Goal: Communication & Community: Answer question/provide support

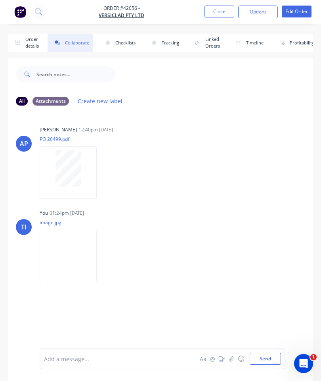
click at [213, 13] on button "Close" at bounding box center [220, 12] width 30 height 12
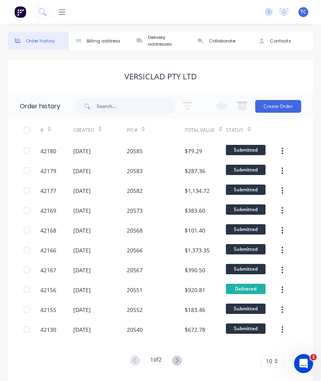
click at [57, 15] on div at bounding box center [58, 12] width 13 height 8
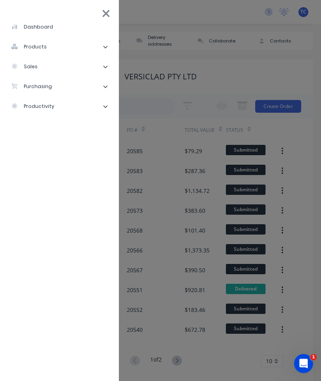
click at [61, 69] on li "sales" at bounding box center [59, 67] width 106 height 20
click at [60, 85] on div "Sales Orders" at bounding box center [39, 86] width 45 height 7
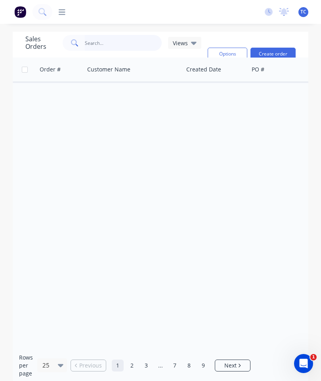
click at [113, 42] on input "text" at bounding box center [123, 43] width 77 height 16
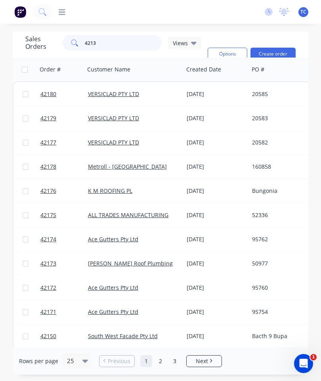
type input "42131"
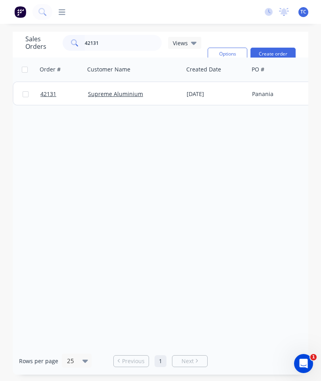
click at [49, 94] on span "42131" at bounding box center [48, 94] width 16 height 8
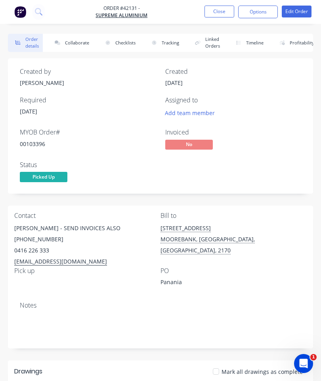
click at [76, 42] on button "Collaborate" at bounding box center [71, 43] width 46 height 18
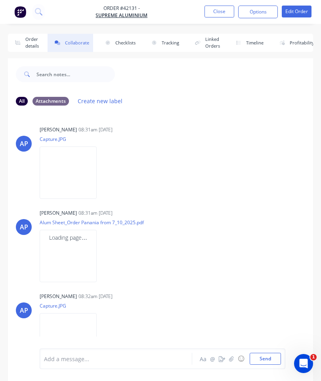
click at [227, 363] on button "button" at bounding box center [232, 359] width 10 height 10
click at [269, 355] on button "Send" at bounding box center [265, 359] width 31 height 12
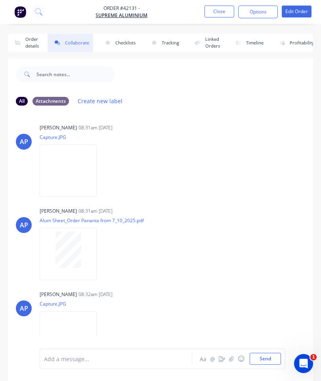
click at [224, 12] on button "Close" at bounding box center [220, 12] width 30 height 12
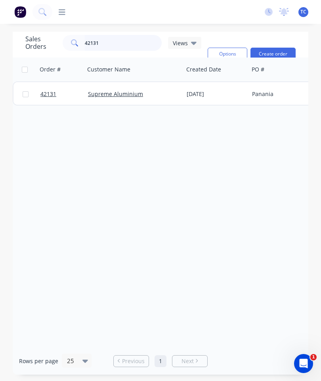
click at [126, 43] on input "42131" at bounding box center [123, 43] width 77 height 16
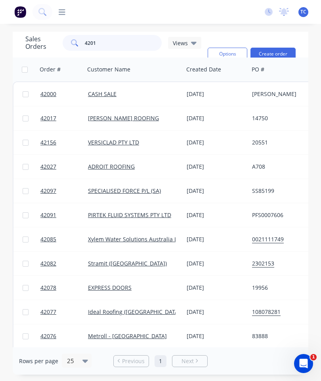
type input "42017"
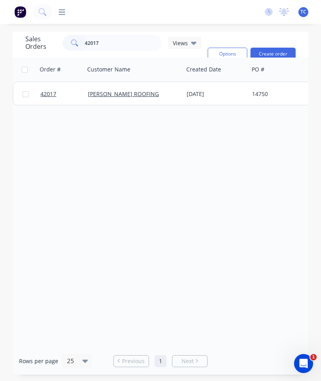
click at [49, 93] on span "42017" at bounding box center [48, 94] width 16 height 8
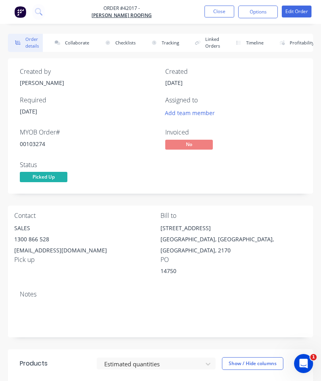
click at [75, 38] on button "Collaborate" at bounding box center [71, 43] width 46 height 18
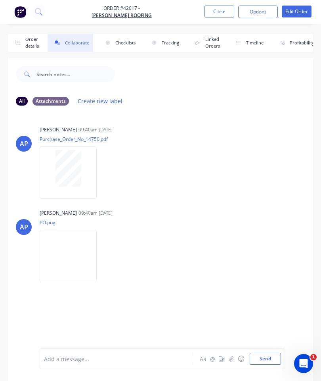
click at [234, 359] on icon "button" at bounding box center [231, 359] width 5 height 6
click at [268, 353] on button "Send" at bounding box center [265, 359] width 31 height 12
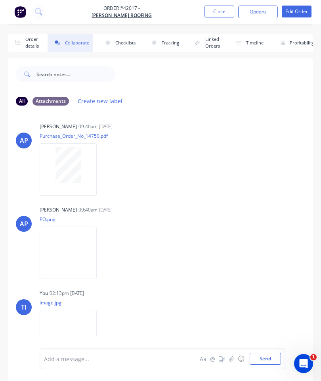
scroll to position [2, 0]
click at [220, 13] on button "Close" at bounding box center [220, 12] width 30 height 12
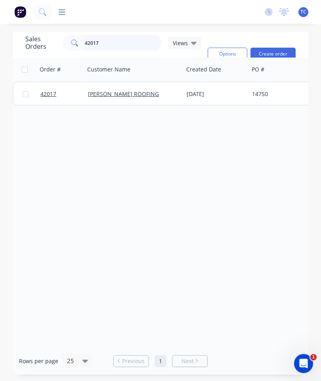
click at [143, 38] on input "42017" at bounding box center [123, 43] width 77 height 16
click at [127, 43] on input "42017" at bounding box center [123, 43] width 77 height 16
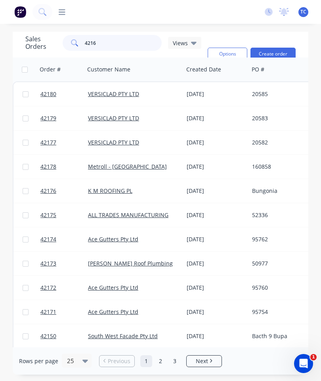
type input "42163"
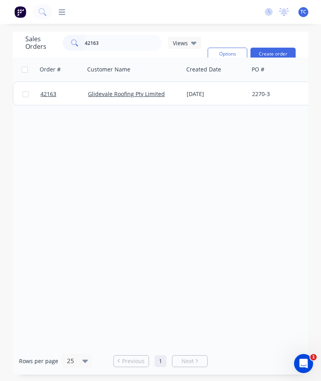
click at [48, 96] on span "42163" at bounding box center [48, 94] width 16 height 8
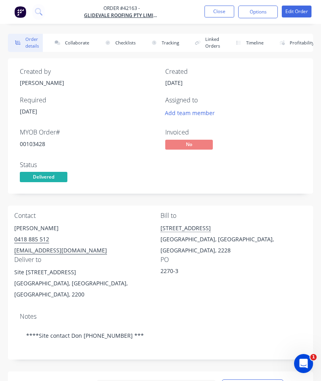
click at [77, 42] on button "Collaborate" at bounding box center [71, 43] width 46 height 18
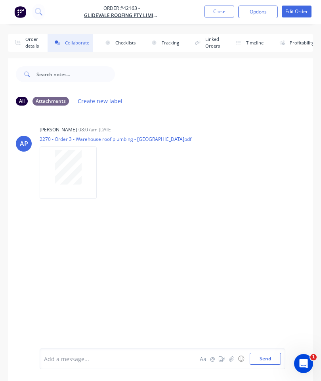
click at [238, 360] on button "☺" at bounding box center [241, 359] width 10 height 10
click at [231, 357] on icon "button" at bounding box center [231, 359] width 5 height 6
click at [266, 354] on button "Send" at bounding box center [265, 359] width 31 height 12
click at [213, 17] on button "Close" at bounding box center [220, 12] width 30 height 12
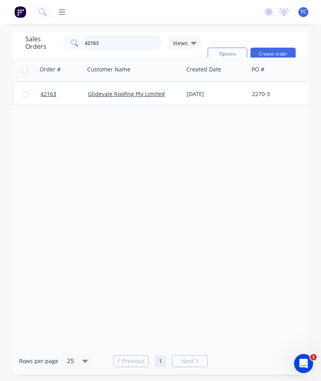
click at [124, 41] on input "42163" at bounding box center [123, 43] width 77 height 16
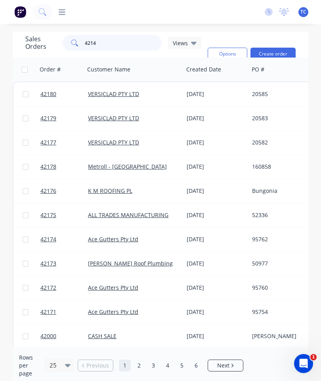
type input "42140"
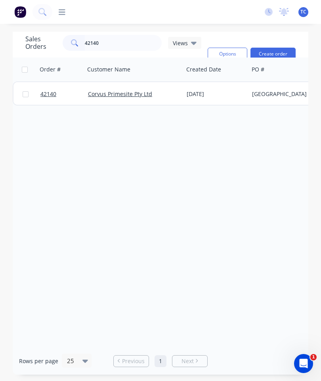
click at [49, 96] on span "42140" at bounding box center [48, 94] width 16 height 8
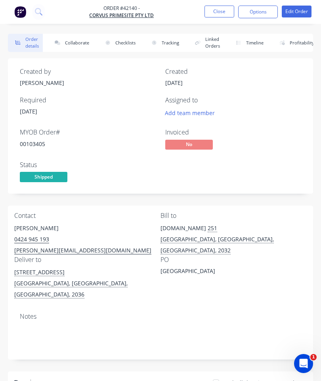
click at [72, 47] on button "Collaborate" at bounding box center [71, 43] width 46 height 18
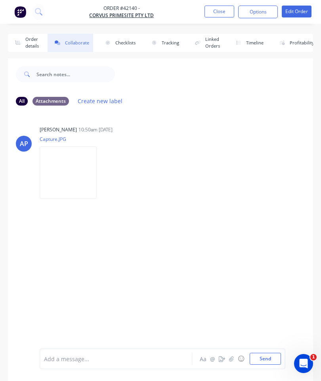
click at [228, 360] on button "button" at bounding box center [232, 359] width 10 height 10
click at [269, 354] on button "Send" at bounding box center [265, 359] width 31 height 12
click at [212, 16] on button "Close" at bounding box center [220, 12] width 30 height 12
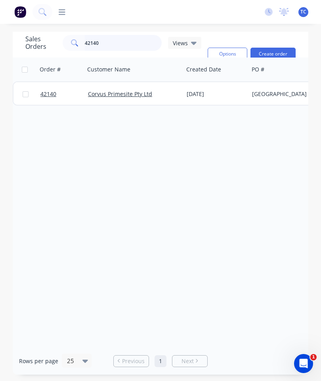
click at [120, 41] on input "42140" at bounding box center [123, 43] width 77 height 16
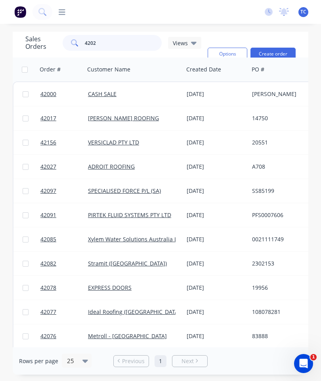
type input "42027"
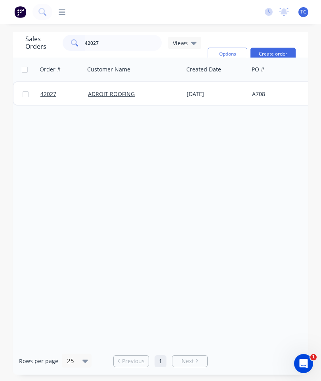
click at [51, 98] on link "42027" at bounding box center [64, 94] width 48 height 24
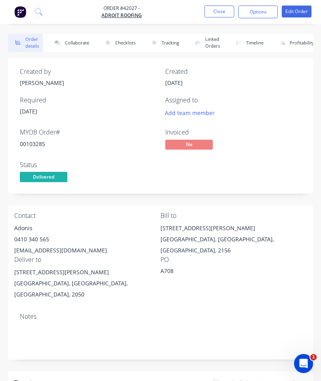
click at [80, 39] on button "Collaborate" at bounding box center [71, 43] width 46 height 18
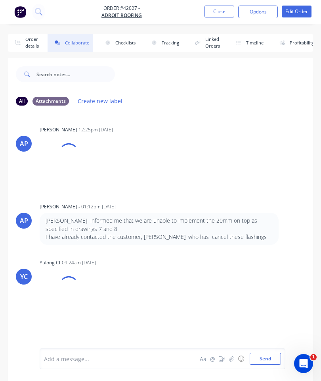
click at [232, 358] on icon "button" at bounding box center [231, 358] width 4 height 5
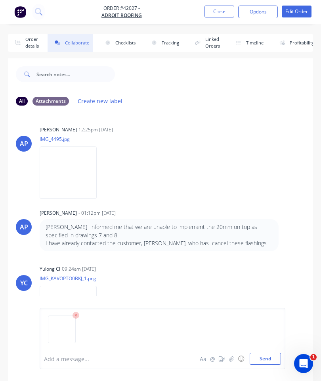
click at [266, 354] on button "Send" at bounding box center [265, 359] width 31 height 12
click at [221, 14] on button "Close" at bounding box center [220, 12] width 30 height 12
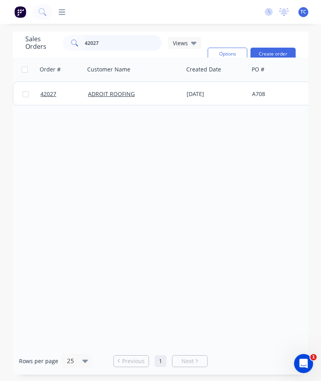
click at [139, 45] on input "42027" at bounding box center [123, 43] width 77 height 16
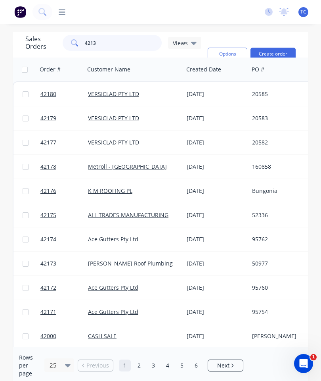
type input "42133"
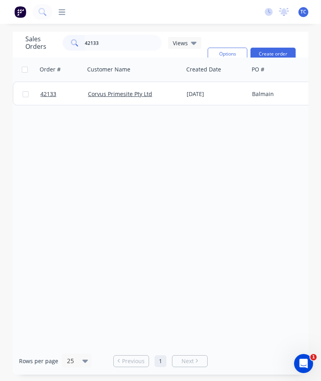
click at [49, 89] on link "42133" at bounding box center [64, 94] width 48 height 24
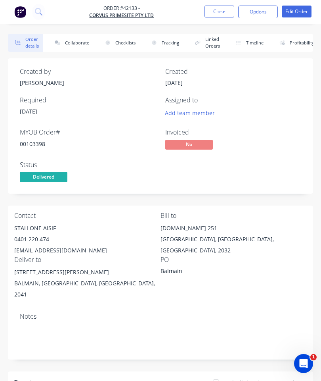
click at [76, 44] on button "Collaborate" at bounding box center [71, 43] width 46 height 18
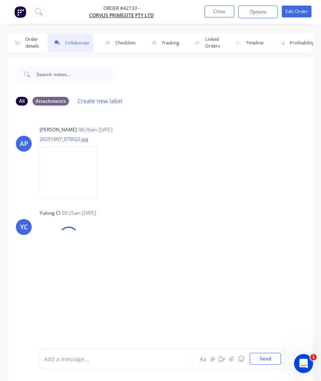
click at [230, 356] on icon "button" at bounding box center [231, 359] width 5 height 6
click at [265, 360] on button "Send" at bounding box center [265, 359] width 31 height 12
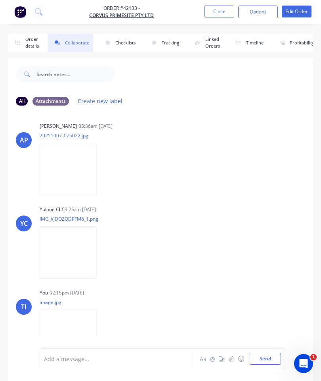
scroll to position [3, 0]
click at [213, 13] on button "Close" at bounding box center [220, 12] width 30 height 12
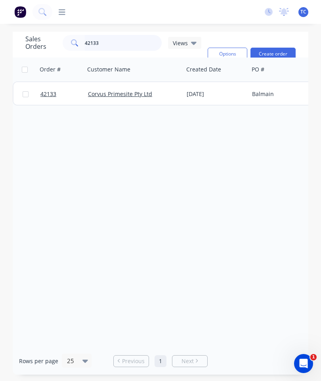
click at [128, 48] on input "42133" at bounding box center [123, 43] width 77 height 16
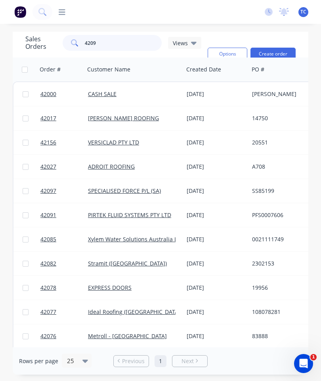
type input "42097"
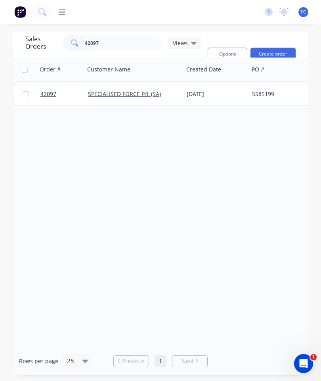
click at [48, 95] on span "42097" at bounding box center [48, 94] width 16 height 8
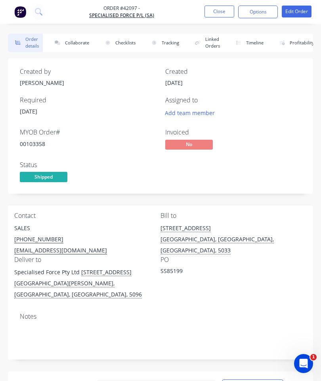
click at [83, 49] on button "Collaborate" at bounding box center [71, 43] width 46 height 18
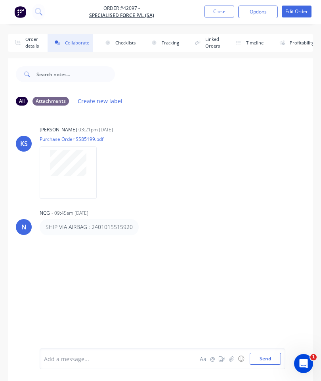
click at [232, 357] on icon "button" at bounding box center [231, 358] width 4 height 5
click at [262, 362] on button "Send" at bounding box center [265, 359] width 31 height 12
click at [226, 13] on button "Close" at bounding box center [220, 12] width 30 height 12
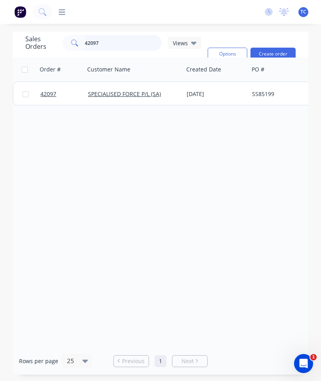
click at [130, 47] on input "42097" at bounding box center [123, 43] width 77 height 16
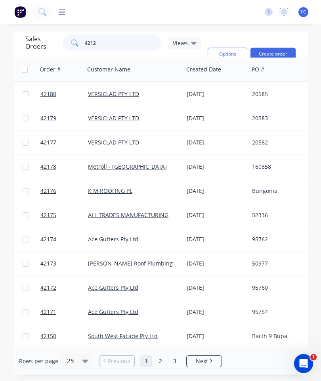
type input "42126"
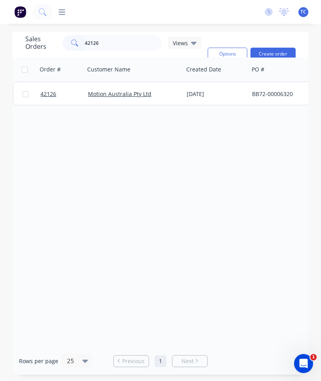
click at [52, 99] on link "42126" at bounding box center [64, 94] width 48 height 24
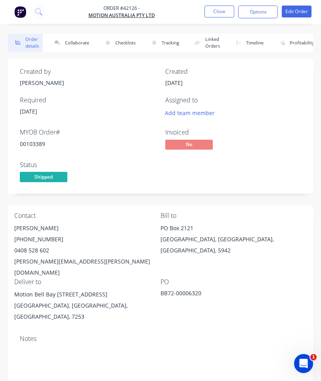
click at [83, 46] on button "Collaborate" at bounding box center [71, 43] width 46 height 18
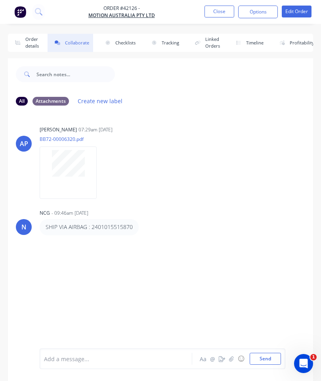
click at [233, 361] on icon "button" at bounding box center [231, 359] width 5 height 6
click at [272, 353] on button "Send" at bounding box center [265, 359] width 31 height 12
click at [221, 17] on button "Close" at bounding box center [220, 12] width 30 height 12
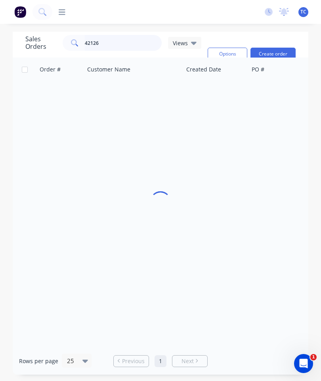
click at [127, 42] on input "42126" at bounding box center [123, 43] width 77 height 16
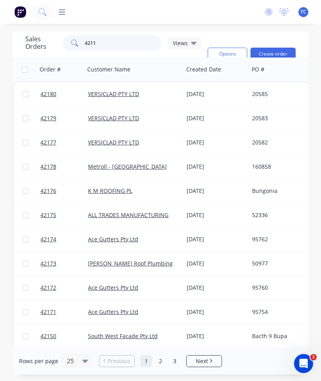
type input "42115"
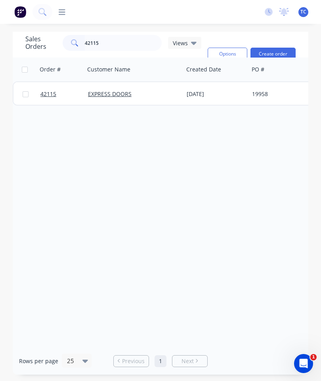
click at [44, 96] on span "42115" at bounding box center [48, 94] width 16 height 8
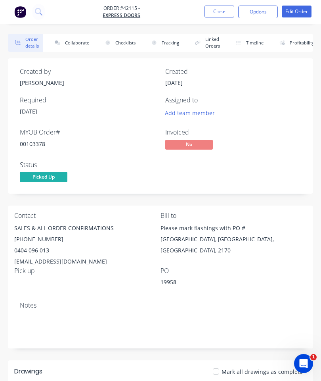
click at [80, 40] on button "Collaborate" at bounding box center [71, 43] width 46 height 18
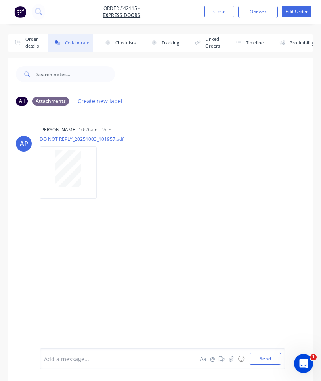
click at [235, 361] on button "button" at bounding box center [232, 359] width 10 height 10
click at [269, 360] on button "Send" at bounding box center [265, 359] width 31 height 12
click at [214, 12] on button "Close" at bounding box center [220, 12] width 30 height 12
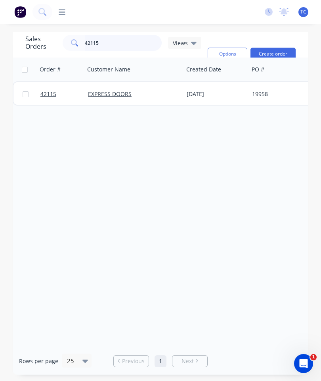
click at [127, 48] on input "42115" at bounding box center [123, 43] width 77 height 16
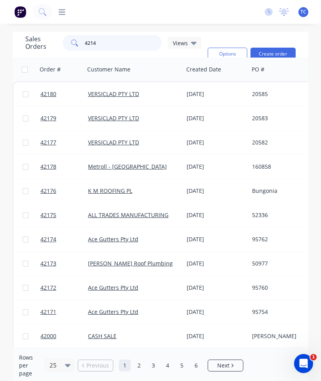
type input "42149"
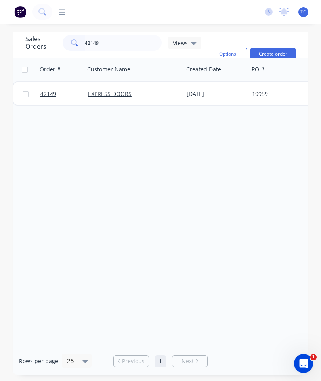
click at [48, 98] on link "42149" at bounding box center [64, 94] width 48 height 24
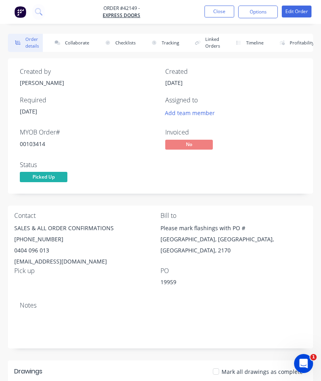
click at [77, 43] on button "Collaborate" at bounding box center [71, 43] width 46 height 18
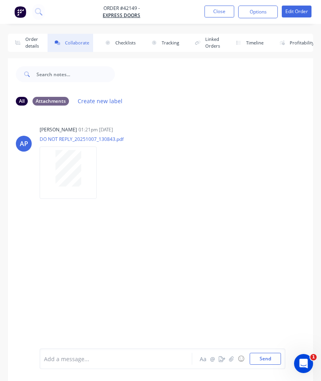
click at [234, 357] on icon "button" at bounding box center [231, 359] width 5 height 6
click at [265, 358] on button "Send" at bounding box center [265, 359] width 31 height 12
click at [223, 13] on button "Close" at bounding box center [220, 12] width 30 height 12
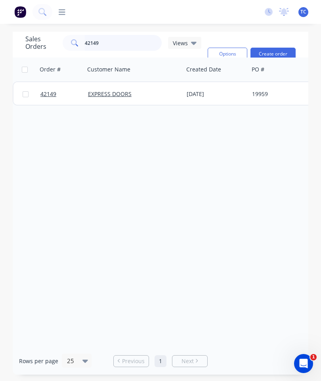
click at [132, 44] on input "42149" at bounding box center [123, 43] width 77 height 16
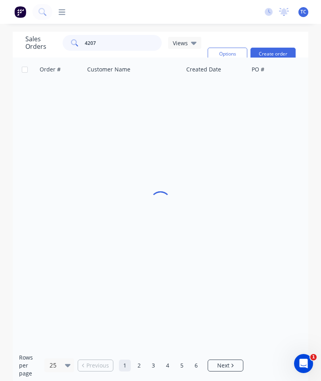
type input "42077"
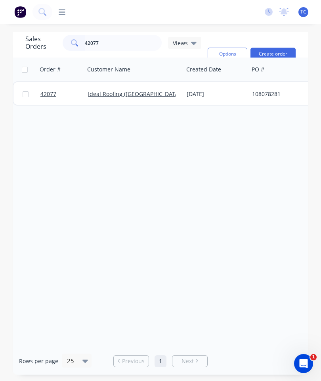
click at [50, 92] on span "42077" at bounding box center [48, 94] width 16 height 8
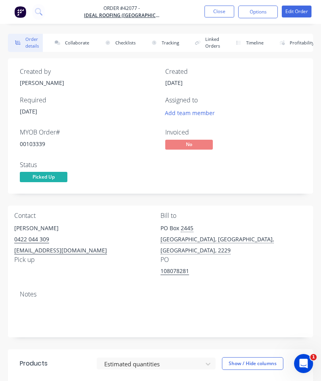
click at [75, 42] on button "Collaborate" at bounding box center [71, 43] width 46 height 18
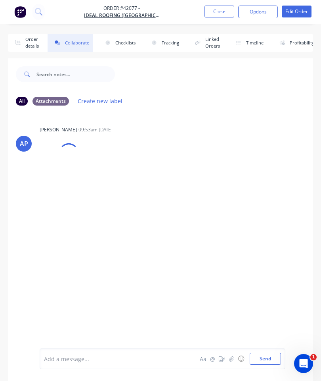
click at [235, 358] on button "button" at bounding box center [232, 359] width 10 height 10
click at [266, 354] on button "Send" at bounding box center [265, 359] width 31 height 12
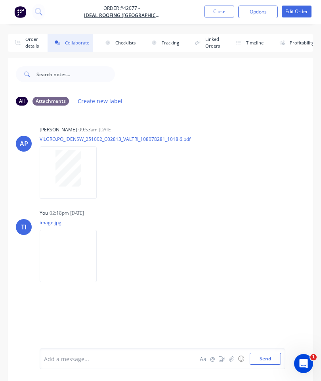
click at [220, 14] on button "Close" at bounding box center [220, 12] width 30 height 12
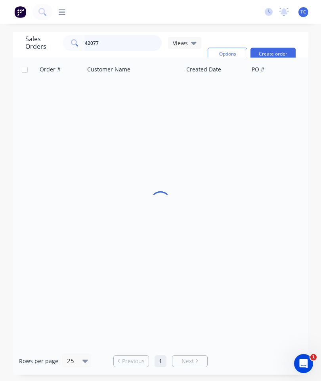
click at [132, 43] on input "42077" at bounding box center [123, 43] width 77 height 16
type input "42160"
click at [52, 95] on span "42160" at bounding box center [48, 94] width 16 height 8
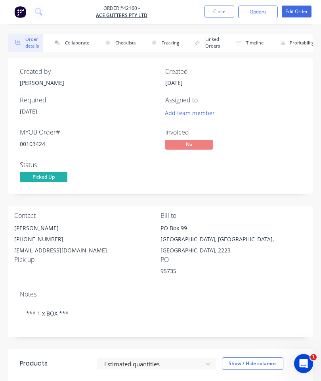
click at [76, 43] on button "Collaborate" at bounding box center [71, 43] width 46 height 18
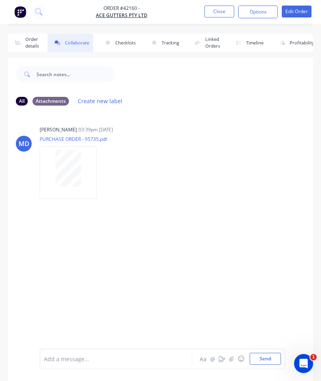
click at [238, 359] on button "☺" at bounding box center [241, 359] width 10 height 10
click at [232, 354] on button "button" at bounding box center [232, 359] width 10 height 10
click at [266, 360] on button "Send" at bounding box center [265, 359] width 31 height 12
click at [224, 12] on button "Close" at bounding box center [220, 12] width 30 height 12
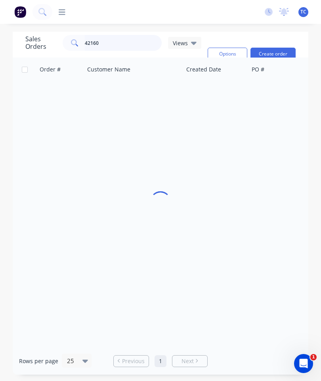
click at [134, 49] on input "42160" at bounding box center [123, 43] width 77 height 16
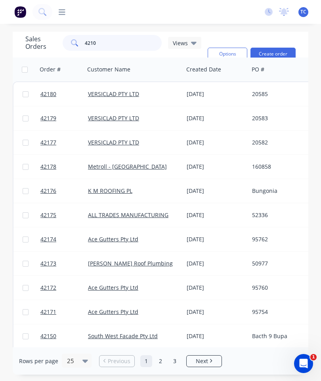
type input "42103"
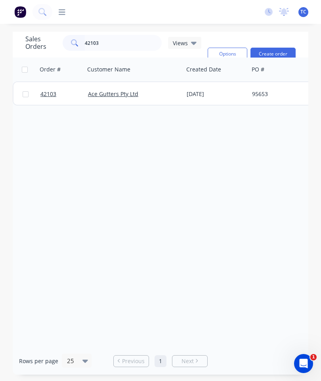
click at [48, 95] on span "42103" at bounding box center [48, 94] width 16 height 8
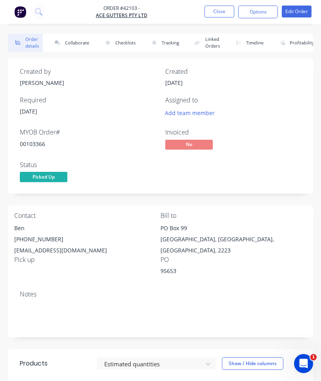
click at [72, 42] on button "Collaborate" at bounding box center [71, 43] width 46 height 18
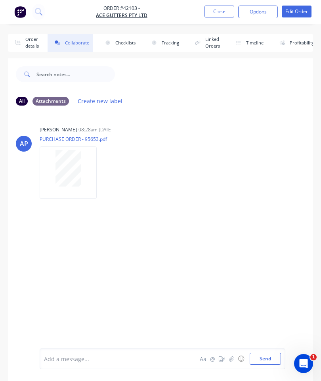
click at [231, 358] on icon "button" at bounding box center [231, 359] width 5 height 6
click at [271, 359] on button "Send" at bounding box center [265, 359] width 31 height 12
click at [222, 12] on button "Close" at bounding box center [220, 12] width 30 height 12
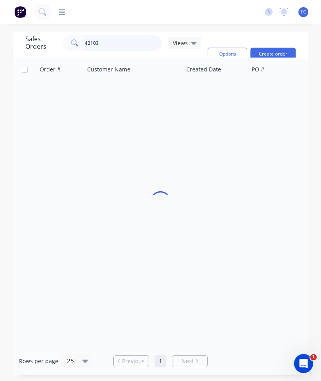
click at [136, 44] on input "42103" at bounding box center [123, 43] width 77 height 16
type input "42109"
click at [50, 96] on span "42109" at bounding box center [48, 94] width 16 height 8
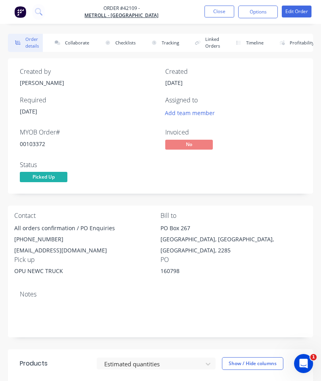
click at [77, 46] on button "Collaborate" at bounding box center [71, 43] width 46 height 18
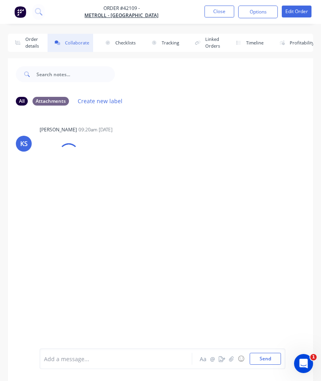
click at [226, 360] on button "button" at bounding box center [222, 359] width 10 height 10
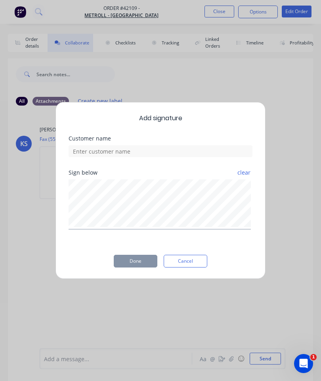
click at [232, 359] on div "Add signature Customer name Sign below clear Done Cancel" at bounding box center [160, 190] width 321 height 381
click at [191, 260] on button "Cancel" at bounding box center [186, 261] width 44 height 13
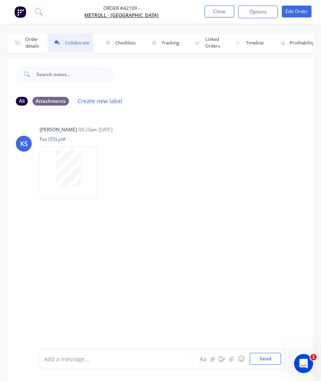
click at [237, 357] on button "☺" at bounding box center [241, 359] width 10 height 10
click at [230, 354] on button "button" at bounding box center [232, 359] width 10 height 10
click at [265, 357] on button "Send" at bounding box center [265, 359] width 31 height 12
click at [220, 16] on button "Close" at bounding box center [220, 12] width 30 height 12
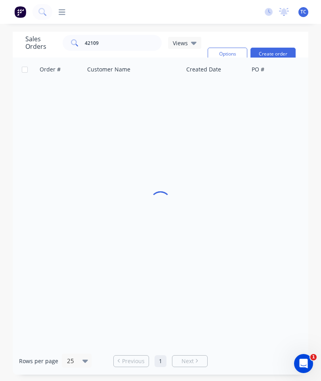
click at [219, 15] on div "dashboard products Product Catalogue Materials sales Sales Orders Customers Pri…" at bounding box center [155, 12] width 206 height 8
click at [132, 45] on input "42109" at bounding box center [123, 43] width 77 height 16
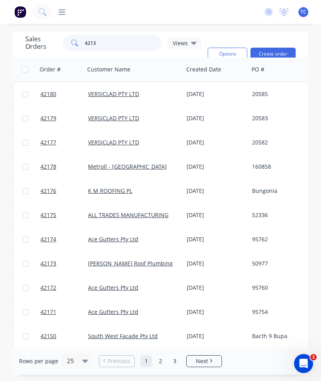
type input "42132"
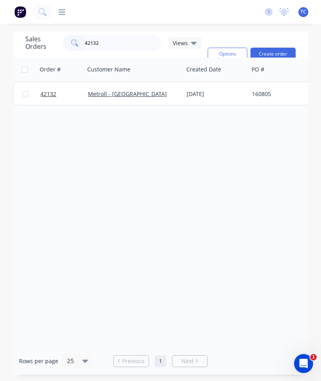
click at [47, 92] on span "42132" at bounding box center [48, 94] width 16 height 8
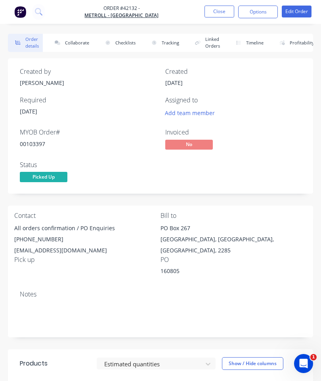
click at [73, 44] on button "Collaborate" at bounding box center [71, 43] width 46 height 18
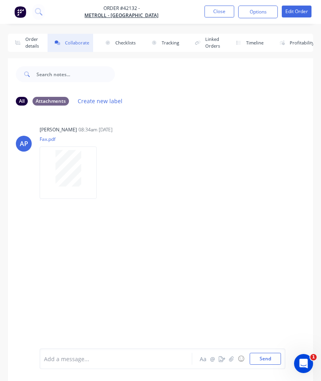
click at [233, 361] on icon "button" at bounding box center [231, 359] width 5 height 6
click at [261, 355] on button "Send" at bounding box center [265, 359] width 31 height 12
click at [220, 10] on button "Close" at bounding box center [220, 12] width 30 height 12
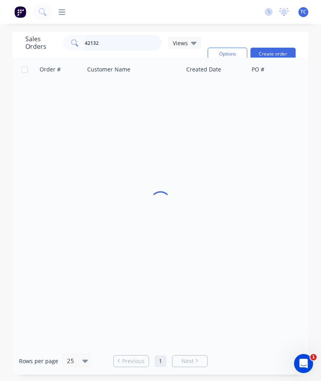
click at [138, 41] on input "42132" at bounding box center [123, 43] width 77 height 16
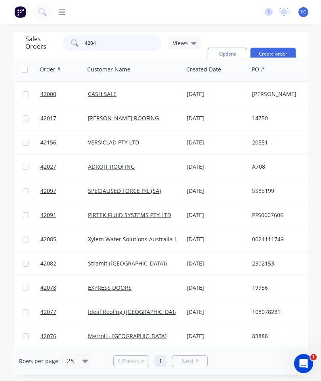
type input "42046"
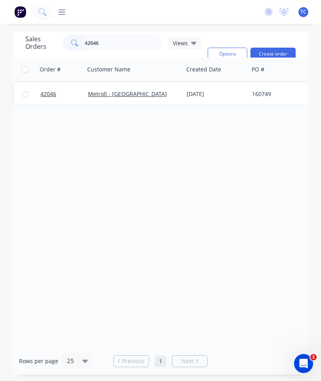
click at [49, 97] on span "42046" at bounding box center [48, 94] width 16 height 8
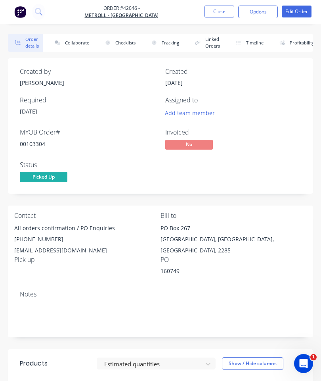
click at [76, 48] on button "Collaborate" at bounding box center [71, 43] width 46 height 18
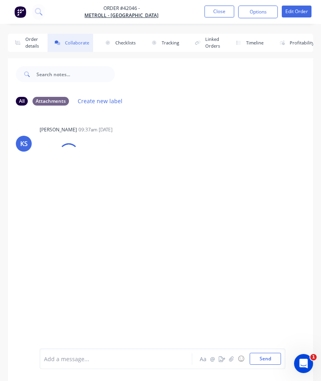
click at [235, 361] on button "button" at bounding box center [232, 359] width 10 height 10
click at [232, 356] on icon "button" at bounding box center [231, 358] width 4 height 5
click at [261, 359] on button "Send" at bounding box center [265, 359] width 31 height 12
click at [218, 27] on div "Order details Collaborate Checklists 0/0 Tracking Linked Orders Timeline Profit…" at bounding box center [160, 196] width 321 height 392
click at [210, 16] on button "Close" at bounding box center [220, 12] width 30 height 12
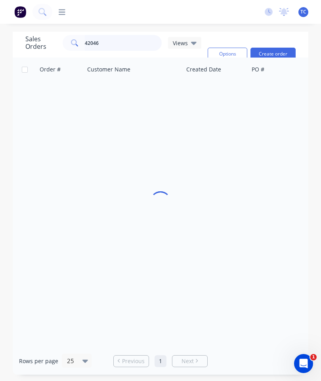
click at [119, 44] on input "42046" at bounding box center [123, 43] width 77 height 16
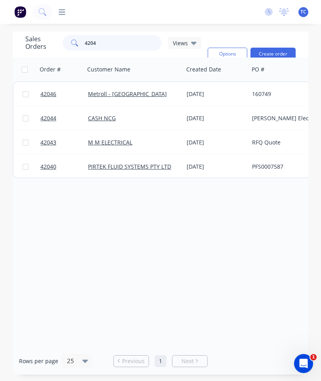
type input "42046"
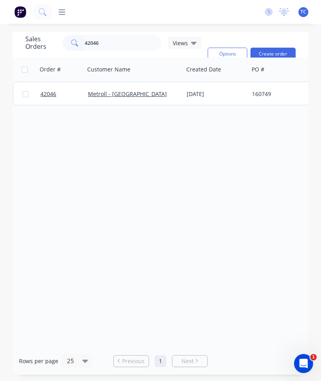
click at [49, 95] on span "42046" at bounding box center [48, 94] width 16 height 8
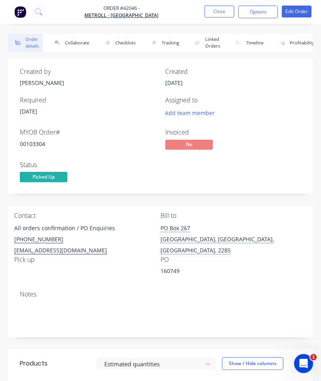
click at [67, 46] on button "Collaborate" at bounding box center [71, 43] width 46 height 18
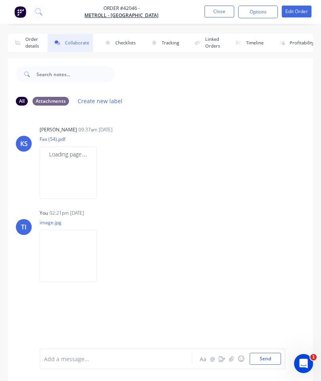
click at [231, 357] on icon "button" at bounding box center [231, 358] width 4 height 5
click at [265, 356] on button "Send" at bounding box center [265, 359] width 31 height 12
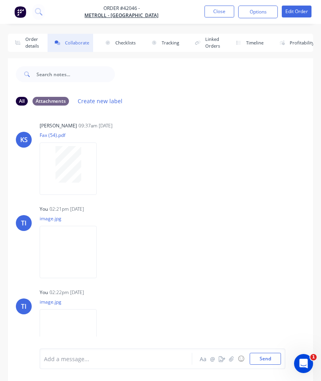
scroll to position [2, 0]
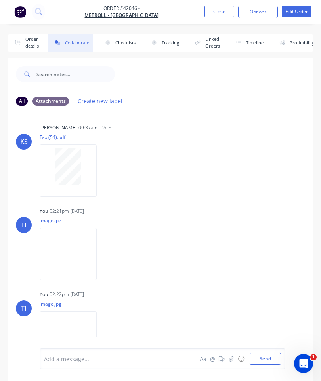
click at [220, 10] on button "Close" at bounding box center [220, 12] width 30 height 12
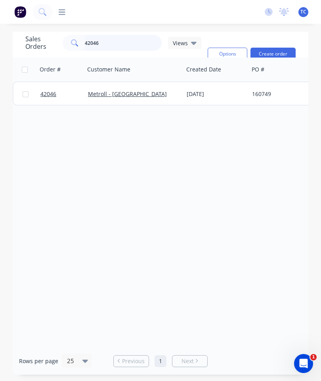
click at [133, 43] on input "42046" at bounding box center [123, 43] width 77 height 16
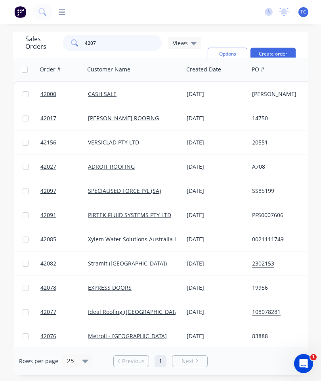
type input "42076"
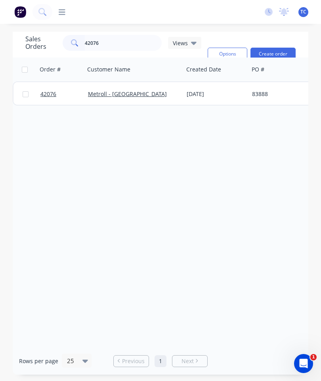
click at [44, 92] on span "42076" at bounding box center [48, 94] width 16 height 8
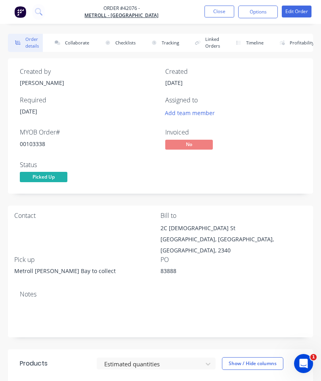
click at [85, 43] on button "Collaborate" at bounding box center [71, 43] width 46 height 18
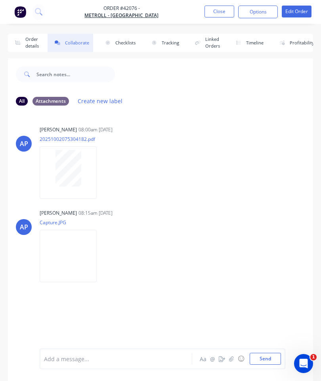
click at [225, 362] on button "button" at bounding box center [222, 359] width 10 height 10
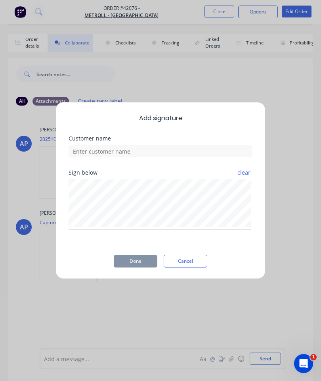
click at [187, 263] on button "Cancel" at bounding box center [186, 261] width 44 height 13
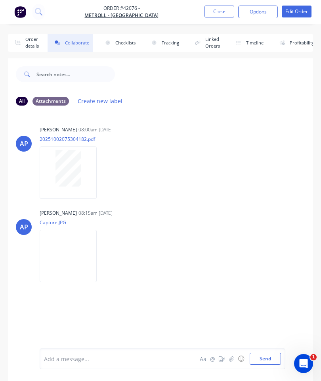
click at [235, 357] on button "button" at bounding box center [232, 359] width 10 height 10
click at [258, 353] on button "Send" at bounding box center [265, 359] width 31 height 12
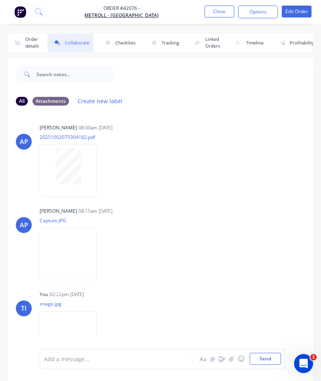
scroll to position [43, 0]
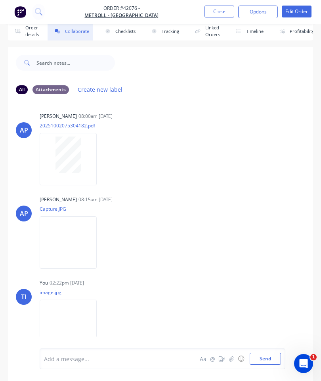
click at [218, 12] on button "Close" at bounding box center [220, 12] width 30 height 12
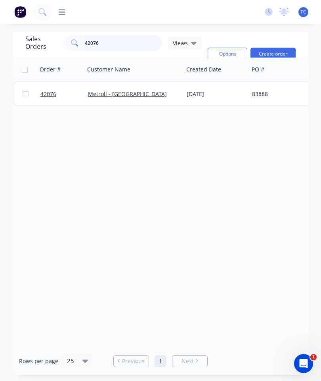
click at [131, 35] on input "42076" at bounding box center [123, 43] width 77 height 16
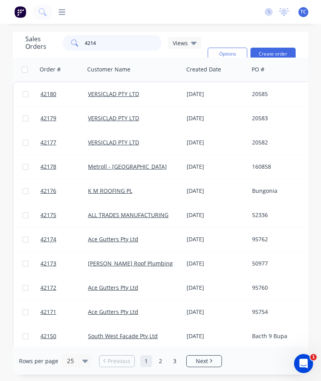
type input "42141"
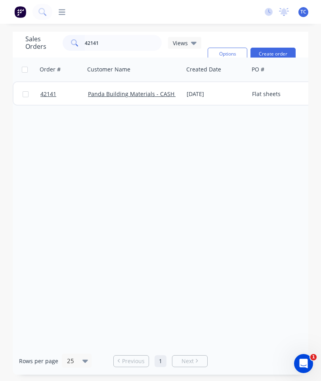
click at [50, 82] on link "42141" at bounding box center [64, 94] width 48 height 24
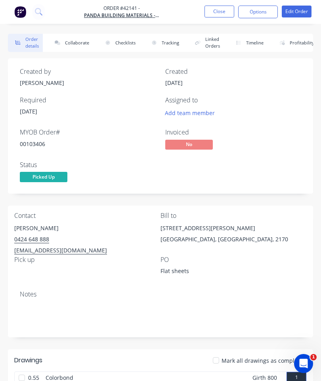
click at [69, 46] on button "Collaborate" at bounding box center [71, 43] width 46 height 18
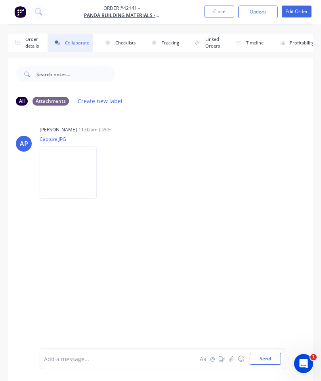
click at [232, 355] on button "button" at bounding box center [232, 359] width 10 height 10
click at [268, 357] on button "Send" at bounding box center [265, 359] width 31 height 12
click at [223, 8] on button "Close" at bounding box center [220, 12] width 30 height 12
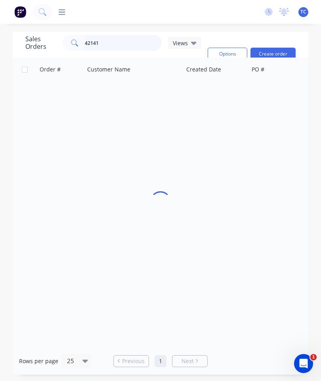
click at [129, 40] on input "42141" at bounding box center [123, 43] width 77 height 16
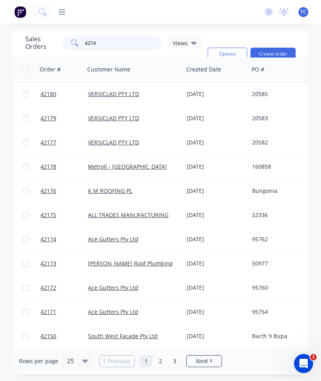
type input "42142"
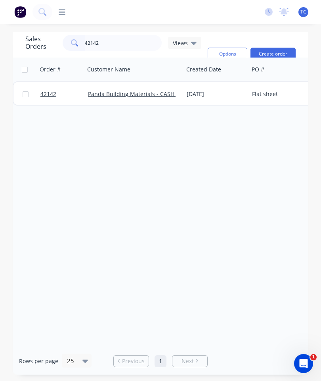
click at [46, 94] on span "42142" at bounding box center [48, 94] width 16 height 8
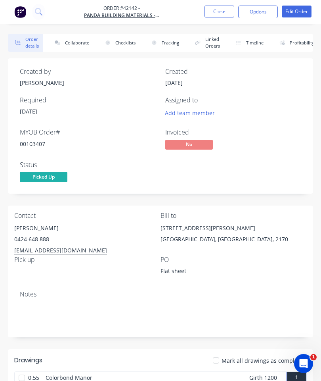
click at [72, 44] on button "Collaborate" at bounding box center [71, 43] width 46 height 18
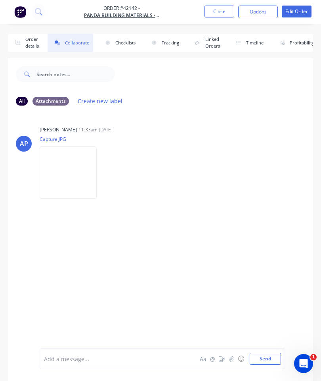
click at [230, 360] on icon "button" at bounding box center [231, 359] width 5 height 6
click at [262, 360] on button "Send" at bounding box center [265, 359] width 31 height 12
click at [218, 14] on button "Close" at bounding box center [220, 12] width 30 height 12
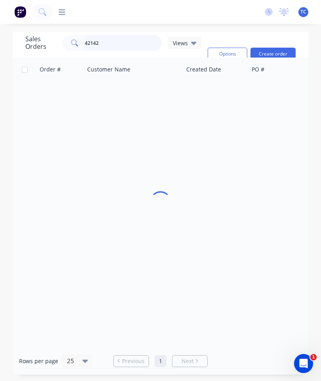
click at [132, 40] on input "42142" at bounding box center [123, 43] width 77 height 16
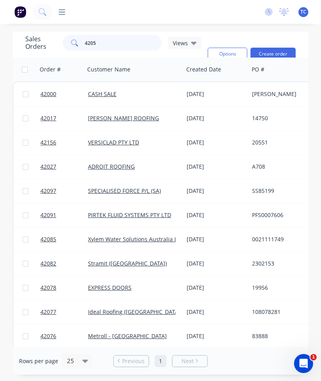
type input "42059"
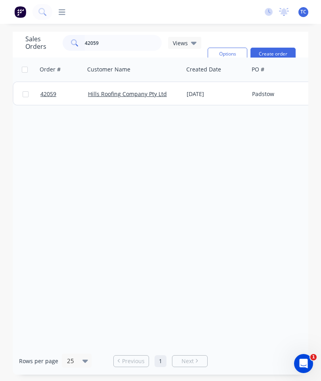
click at [42, 99] on link "42059" at bounding box center [64, 94] width 48 height 24
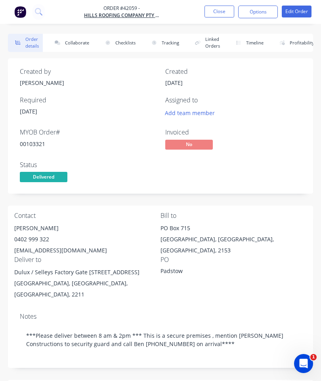
click at [67, 42] on button "Collaborate" at bounding box center [71, 43] width 46 height 18
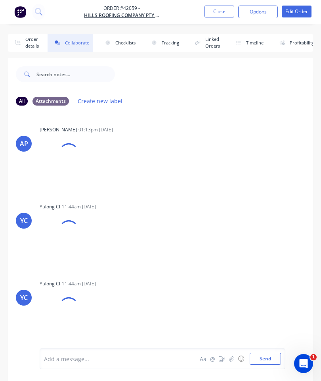
click at [234, 359] on icon "button" at bounding box center [231, 359] width 5 height 6
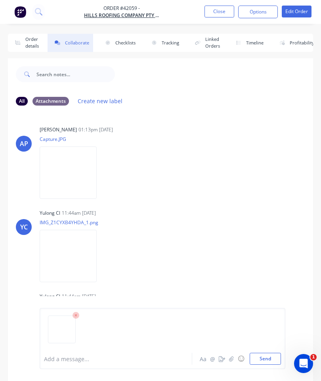
click at [259, 363] on button "Send" at bounding box center [265, 359] width 31 height 12
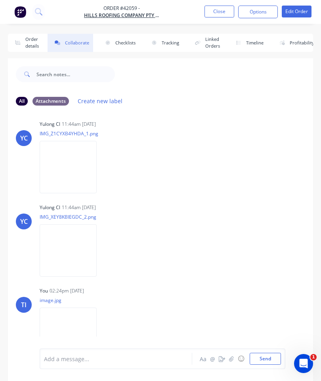
scroll to position [88, 0]
click at [219, 8] on button "Close" at bounding box center [220, 12] width 30 height 12
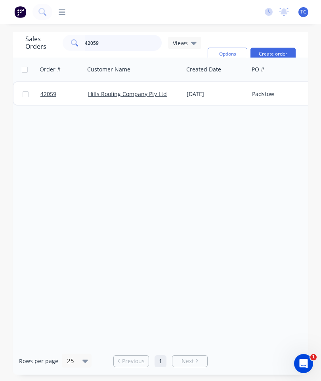
click at [131, 46] on input "42059" at bounding box center [123, 43] width 77 height 16
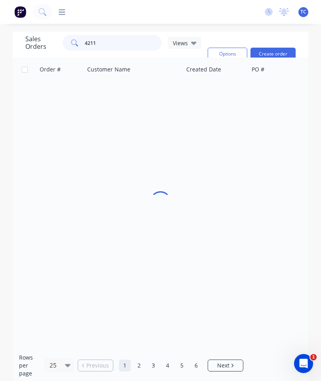
type input "42116"
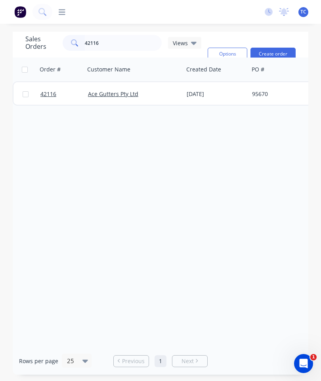
click at [52, 91] on span "42116" at bounding box center [48, 94] width 16 height 8
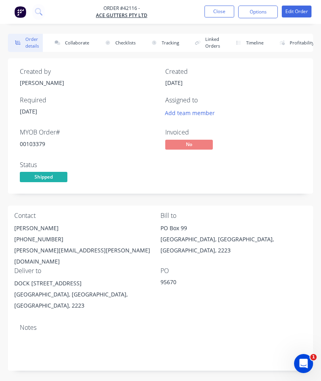
click at [84, 47] on button "Collaborate" at bounding box center [71, 43] width 46 height 18
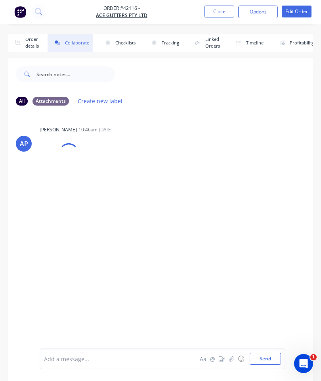
click at [230, 354] on button "button" at bounding box center [232, 359] width 10 height 10
click at [270, 353] on button "Send" at bounding box center [265, 359] width 31 height 12
click at [222, 15] on button "Close" at bounding box center [220, 12] width 30 height 12
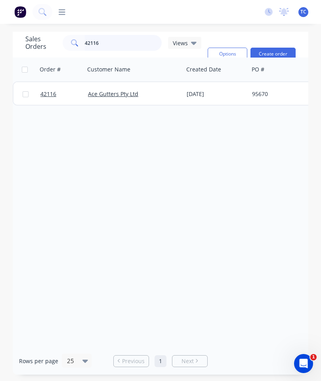
click at [118, 42] on input "42116" at bounding box center [123, 43] width 77 height 16
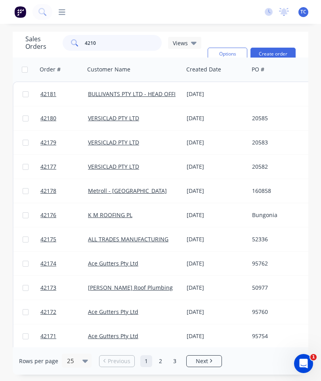
type input "42104"
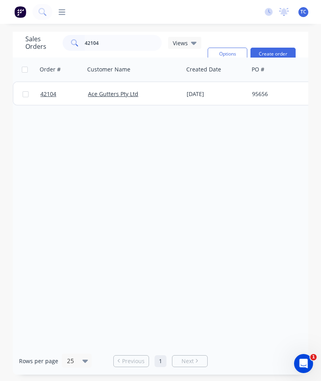
click at [54, 97] on span "42104" at bounding box center [48, 94] width 16 height 8
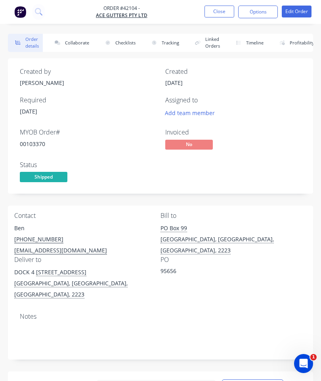
click at [81, 46] on button "Collaborate" at bounding box center [71, 43] width 46 height 18
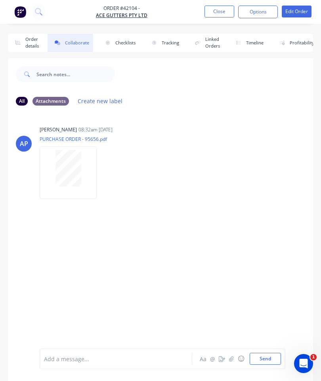
click at [230, 355] on button "button" at bounding box center [232, 359] width 10 height 10
click at [267, 354] on button "Send" at bounding box center [265, 359] width 31 height 12
click at [219, 16] on button "Close" at bounding box center [220, 12] width 30 height 12
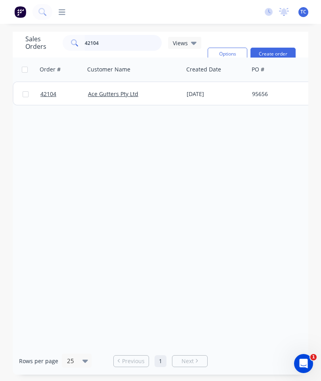
click at [121, 44] on input "42104" at bounding box center [123, 43] width 77 height 16
type input "42129"
click at [48, 93] on span "42129" at bounding box center [48, 94] width 16 height 8
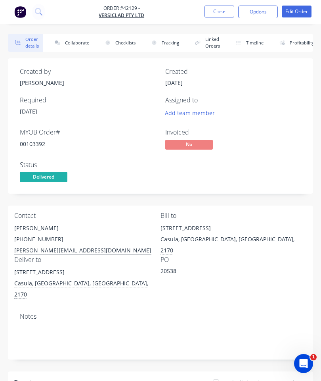
click at [82, 39] on button "Collaborate" at bounding box center [71, 43] width 46 height 18
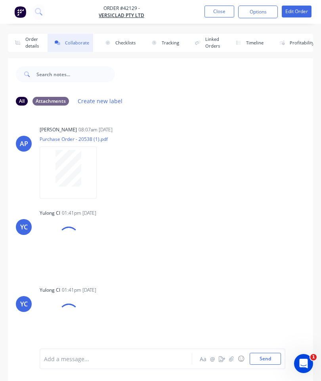
click at [234, 363] on button "button" at bounding box center [232, 359] width 10 height 10
click at [264, 355] on button "Send" at bounding box center [265, 359] width 31 height 12
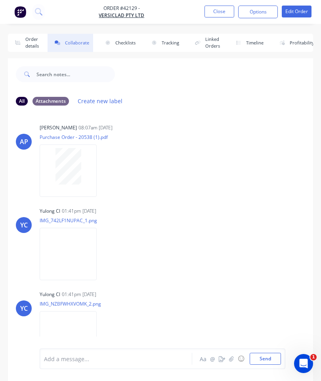
click at [218, 17] on button "Close" at bounding box center [220, 12] width 30 height 12
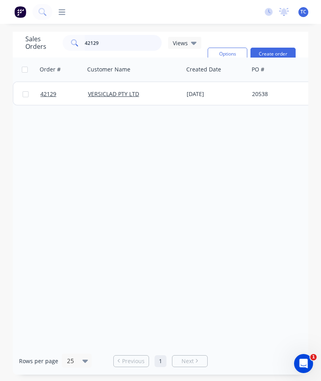
click at [128, 49] on input "42129" at bounding box center [123, 43] width 77 height 16
type input "42118"
click at [48, 101] on link "42118" at bounding box center [64, 94] width 48 height 24
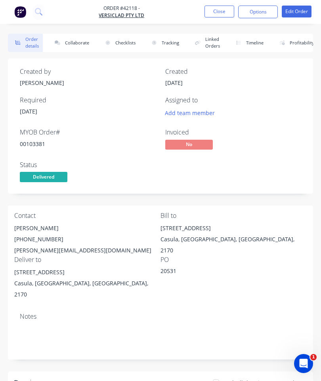
click at [74, 40] on button "Collaborate" at bounding box center [71, 43] width 46 height 18
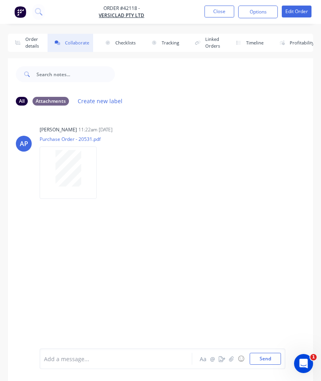
click at [230, 356] on icon "button" at bounding box center [231, 359] width 5 height 6
click at [264, 361] on button "Send" at bounding box center [265, 359] width 31 height 12
click at [221, 12] on button "Close" at bounding box center [220, 12] width 30 height 12
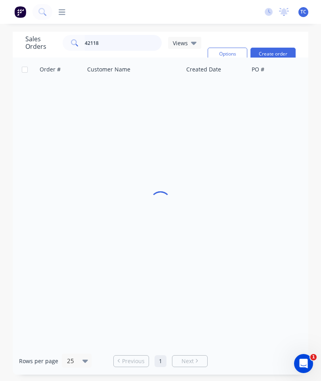
click at [122, 44] on input "42118" at bounding box center [123, 43] width 77 height 16
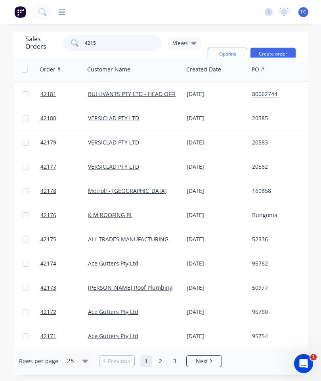
type input "42156"
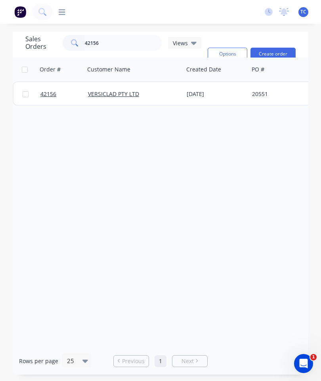
click at [50, 96] on span "42156" at bounding box center [48, 94] width 16 height 8
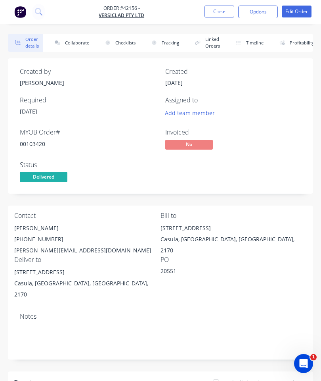
click at [76, 41] on button "Collaborate" at bounding box center [71, 43] width 46 height 18
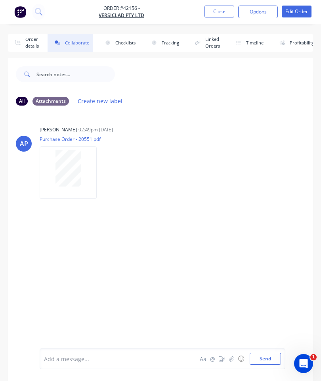
click at [236, 360] on button "button" at bounding box center [232, 359] width 10 height 10
click at [266, 356] on button "Send" at bounding box center [265, 359] width 31 height 12
click at [213, 10] on button "Close" at bounding box center [220, 12] width 30 height 12
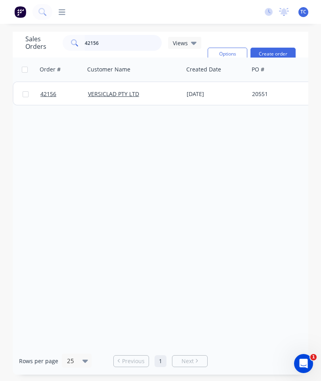
click at [124, 46] on input "42156" at bounding box center [123, 43] width 77 height 16
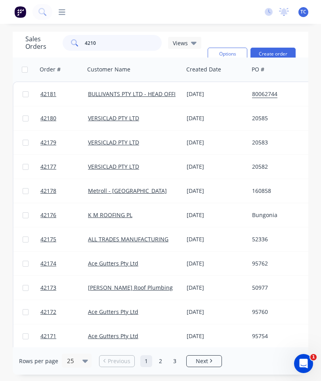
type input "42106"
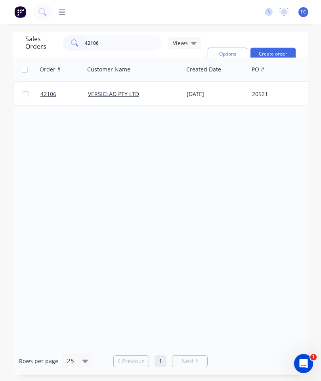
click at [46, 94] on span "42106" at bounding box center [48, 94] width 16 height 8
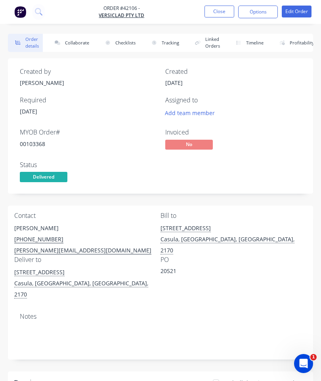
click at [80, 42] on button "Collaborate" at bounding box center [71, 43] width 46 height 18
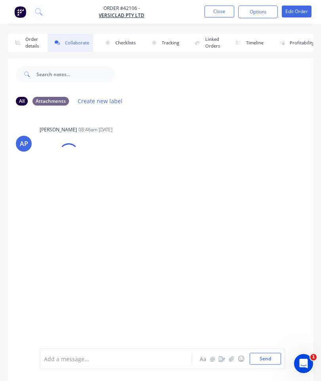
click at [233, 358] on icon "button" at bounding box center [231, 358] width 4 height 5
click at [262, 360] on button "Send" at bounding box center [265, 359] width 31 height 12
